Goal: Task Accomplishment & Management: Use online tool/utility

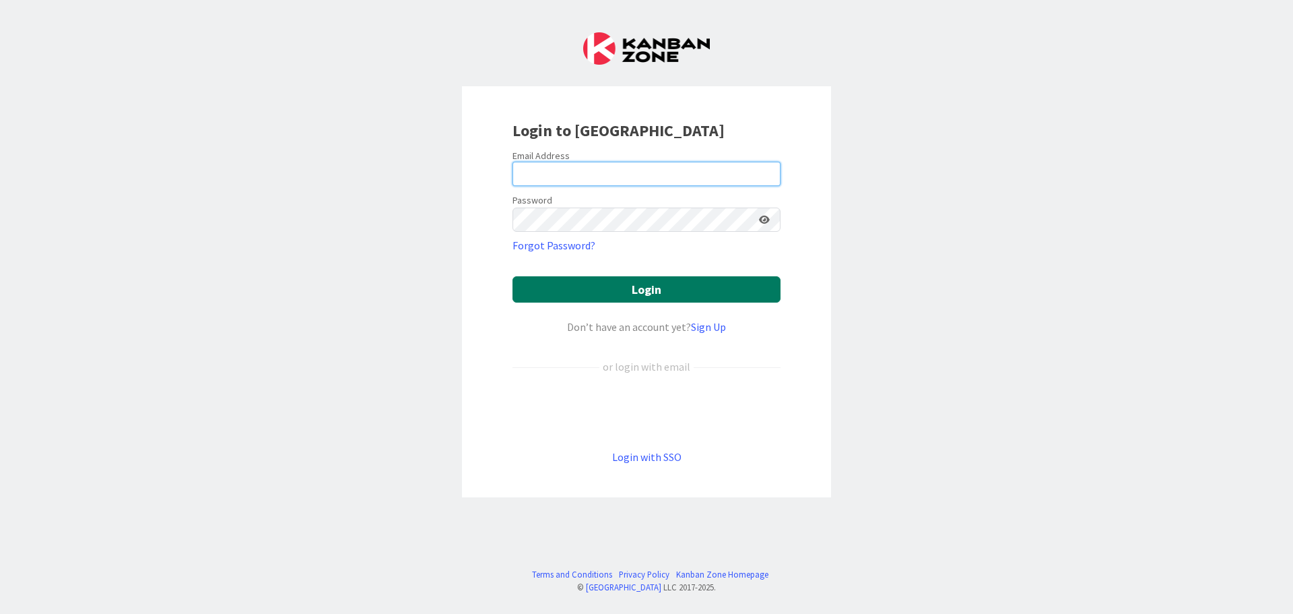
type input "[EMAIL_ADDRESS][DOMAIN_NAME]"
click at [607, 288] on button "Login" at bounding box center [647, 289] width 268 height 26
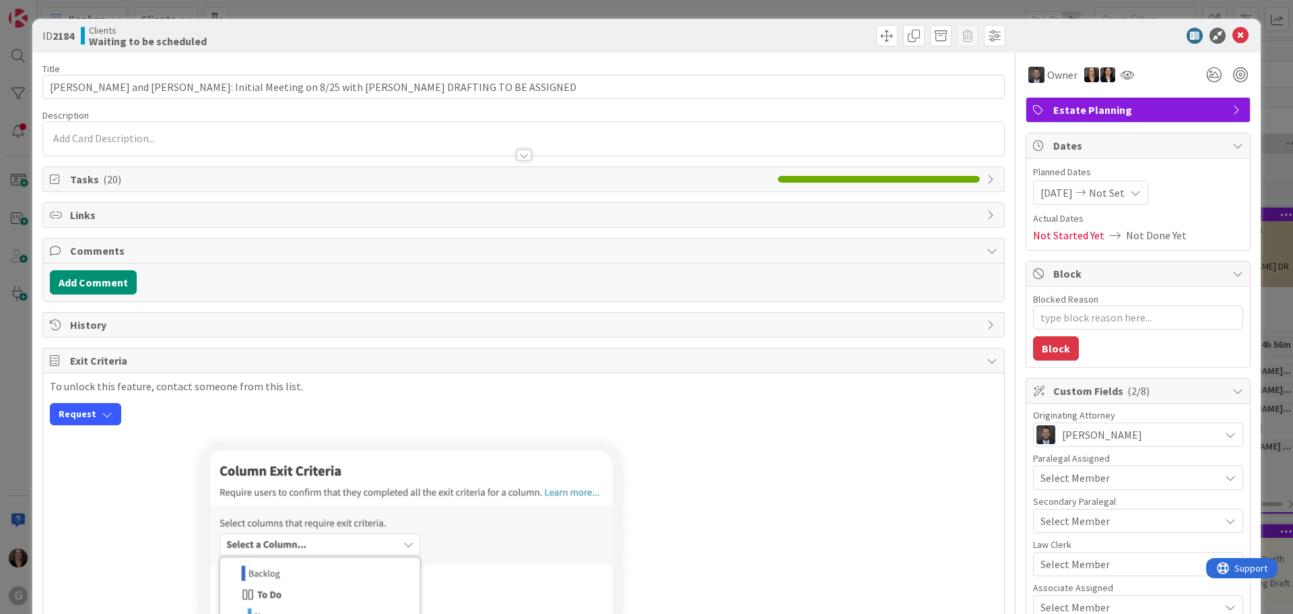
type textarea "x"
click at [1232, 35] on icon at bounding box center [1240, 36] width 16 height 16
